Goal: Task Accomplishment & Management: Use online tool/utility

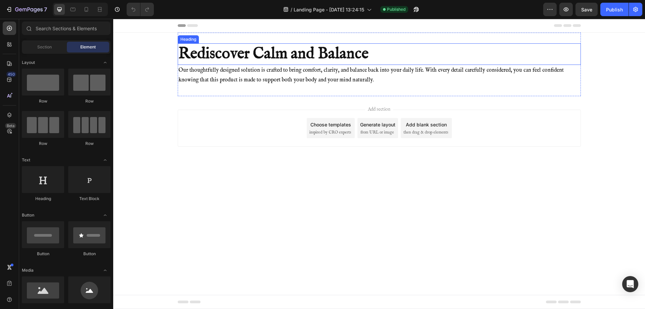
click at [319, 51] on h2 "Rediscover Calm and Balance" at bounding box center [379, 53] width 403 height 21
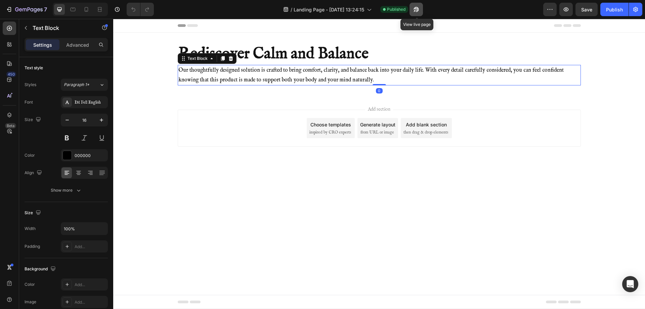
click at [421, 8] on button "button" at bounding box center [415, 9] width 13 height 13
click at [417, 10] on icon "button" at bounding box center [416, 9] width 7 height 7
click at [330, 41] on div "Custom Code Rediscover Calm and Balance Heading Our thoughtfully designed solut…" at bounding box center [379, 64] width 403 height 63
click at [10, 116] on icon at bounding box center [9, 114] width 7 height 7
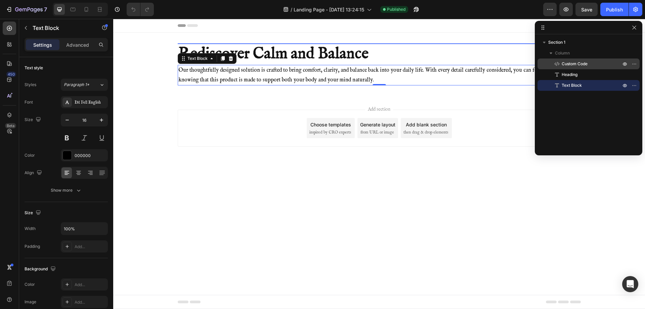
click at [564, 64] on span "Custom Code" at bounding box center [574, 63] width 26 height 7
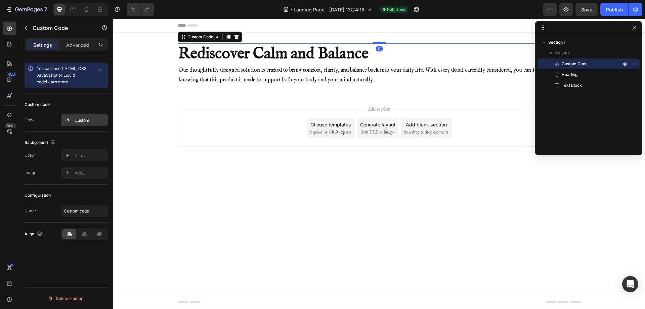
click at [73, 121] on div "Custom" at bounding box center [84, 120] width 47 height 12
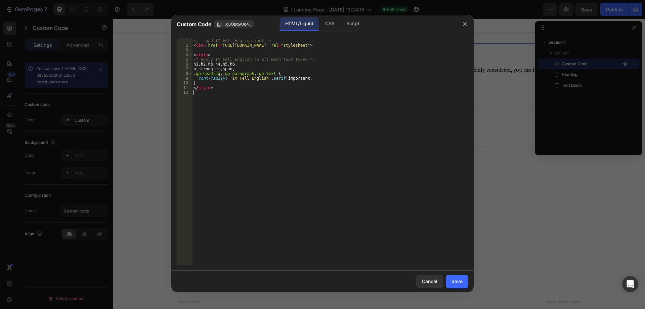
click at [249, 167] on div "<!-- Load IM Fell English font --> < link href = "[URL][DOMAIN_NAME]" rel = "st…" at bounding box center [330, 156] width 276 height 236
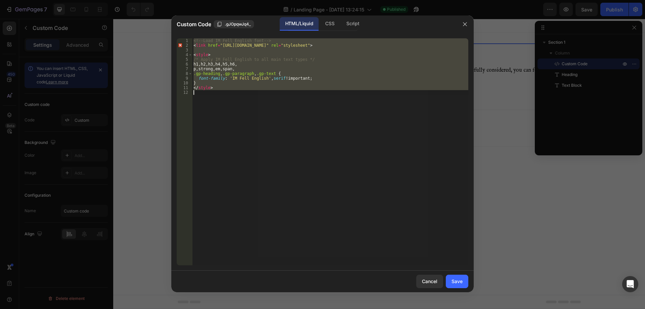
click at [234, 67] on div "<!-- Load IM Fell English font --> < link href = "[URL][DOMAIN_NAME]" rel = "st…" at bounding box center [330, 151] width 276 height 227
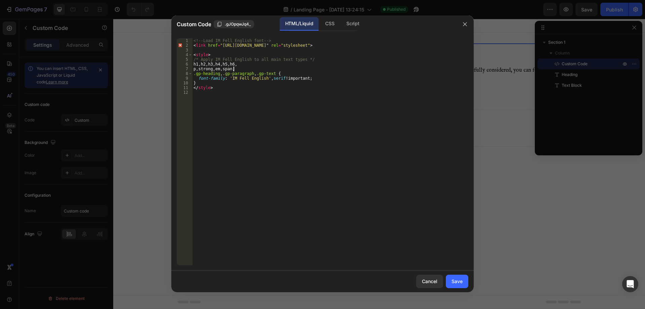
click at [234, 67] on div "<!-- Load IM Fell English font --> < link href = "[URL][DOMAIN_NAME]" rel = "st…" at bounding box center [330, 156] width 276 height 236
click at [235, 68] on div "<!-- Load IM Fell English font --> < link href = "[URL][DOMAIN_NAME]" rel = "st…" at bounding box center [330, 156] width 276 height 236
type textarea "p, strong, em,"
click at [453, 280] on div "Save" at bounding box center [456, 280] width 11 height 7
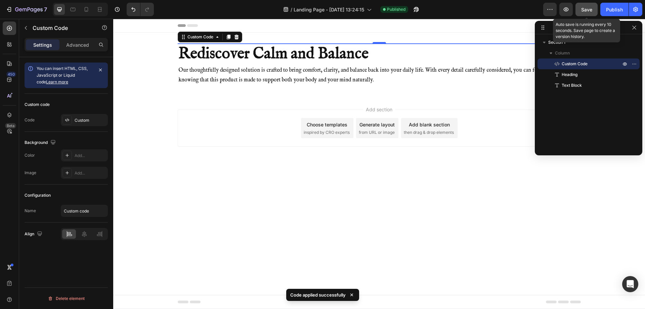
click at [588, 8] on span "Save" at bounding box center [586, 10] width 11 height 6
click at [612, 12] on div "Publish" at bounding box center [614, 9] width 17 height 7
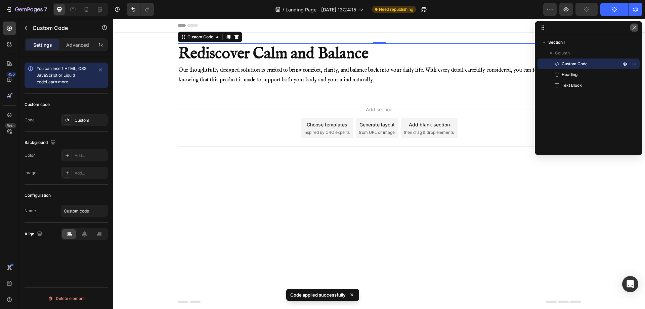
click at [630, 29] on button "button" at bounding box center [634, 28] width 8 height 8
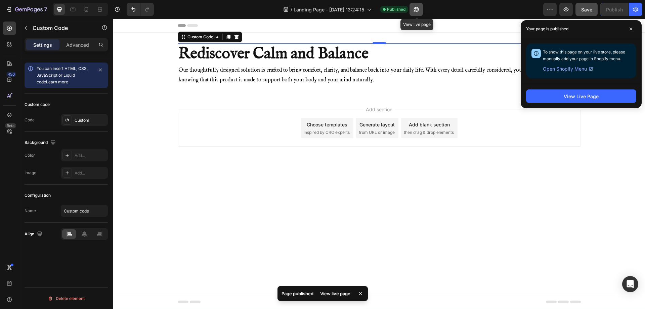
click at [415, 10] on icon "button" at bounding box center [414, 11] width 2 height 2
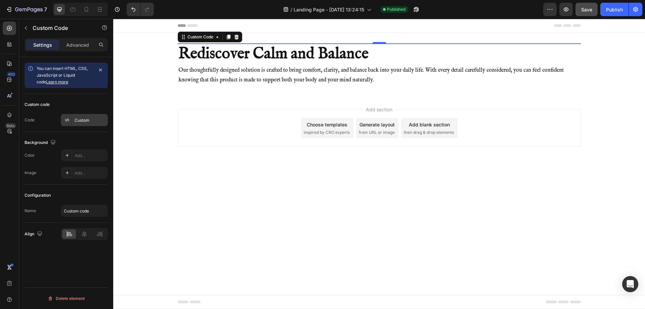
click at [78, 120] on div "Custom" at bounding box center [91, 120] width 32 height 6
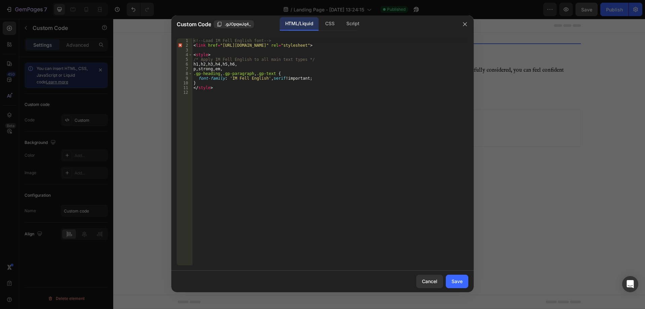
type textarea "</style>"
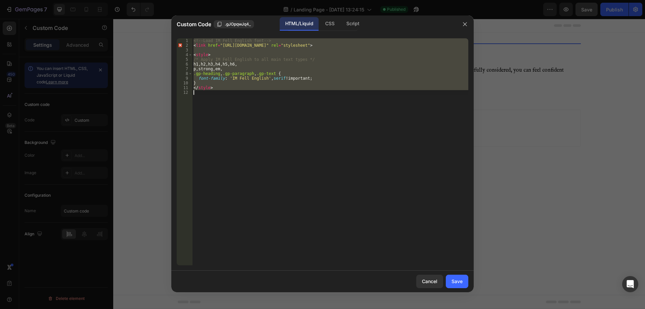
click at [290, 178] on div "<!-- Load IM Fell English font --> < link href = "[URL][DOMAIN_NAME]" rel = "st…" at bounding box center [330, 156] width 276 height 236
click at [467, 25] on icon "button" at bounding box center [464, 23] width 5 height 5
